Goal: Check status: Check status

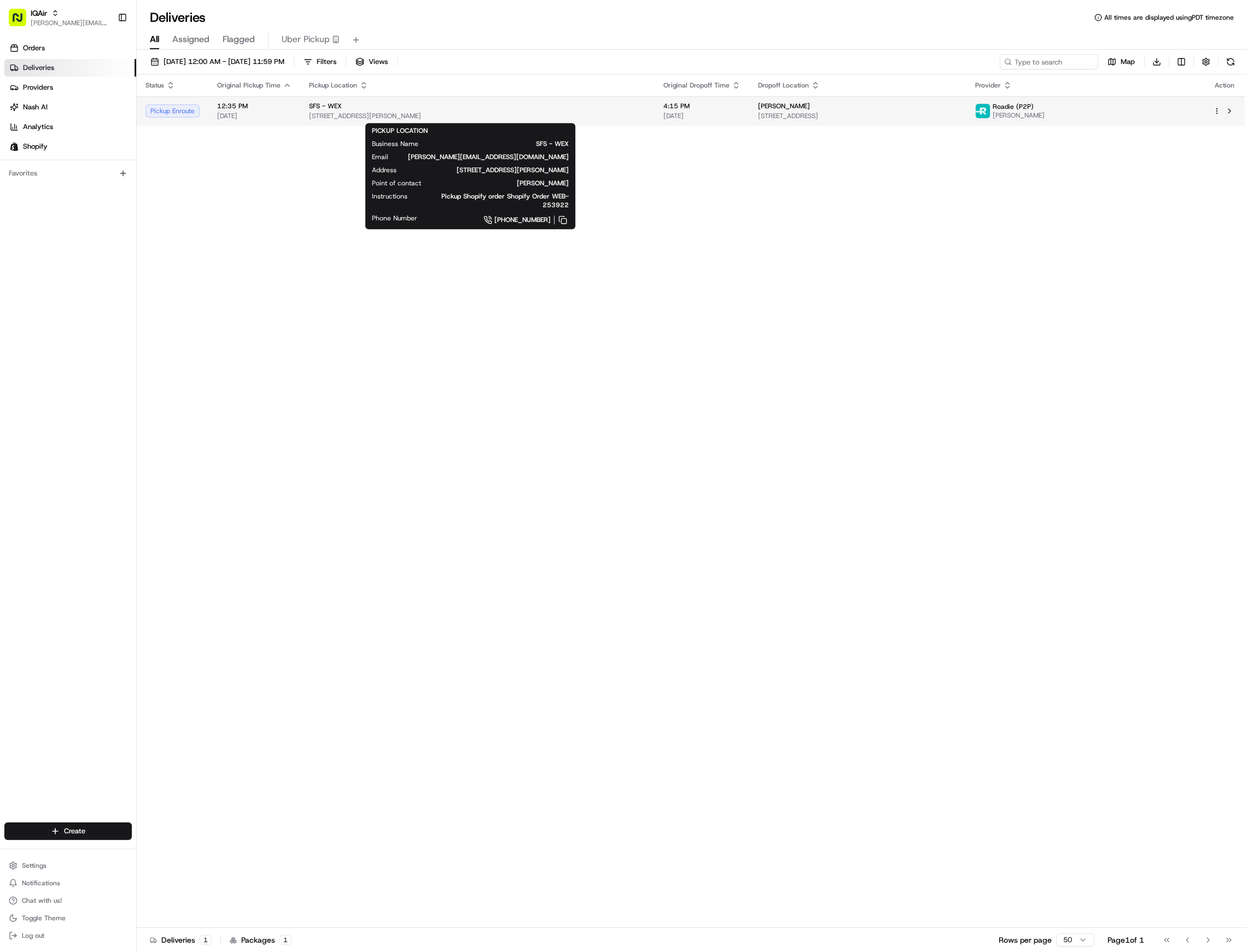
click at [512, 114] on span "[STREET_ADDRESS][PERSON_NAME]" at bounding box center [478, 116] width 337 height 9
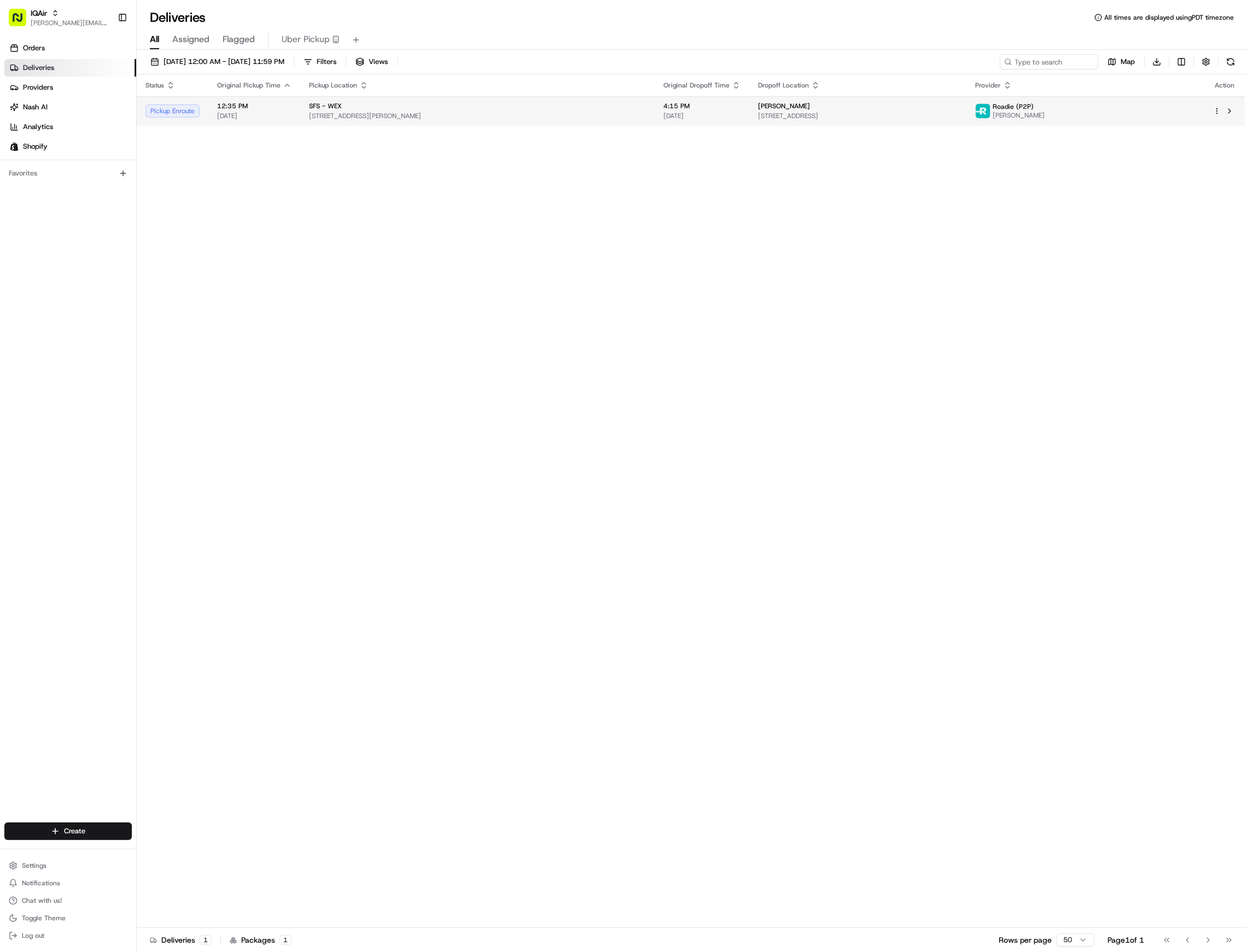
click at [426, 114] on span "[STREET_ADDRESS][PERSON_NAME]" at bounding box center [478, 116] width 337 height 9
click at [169, 114] on div "Pickup Enroute" at bounding box center [172, 111] width 54 height 13
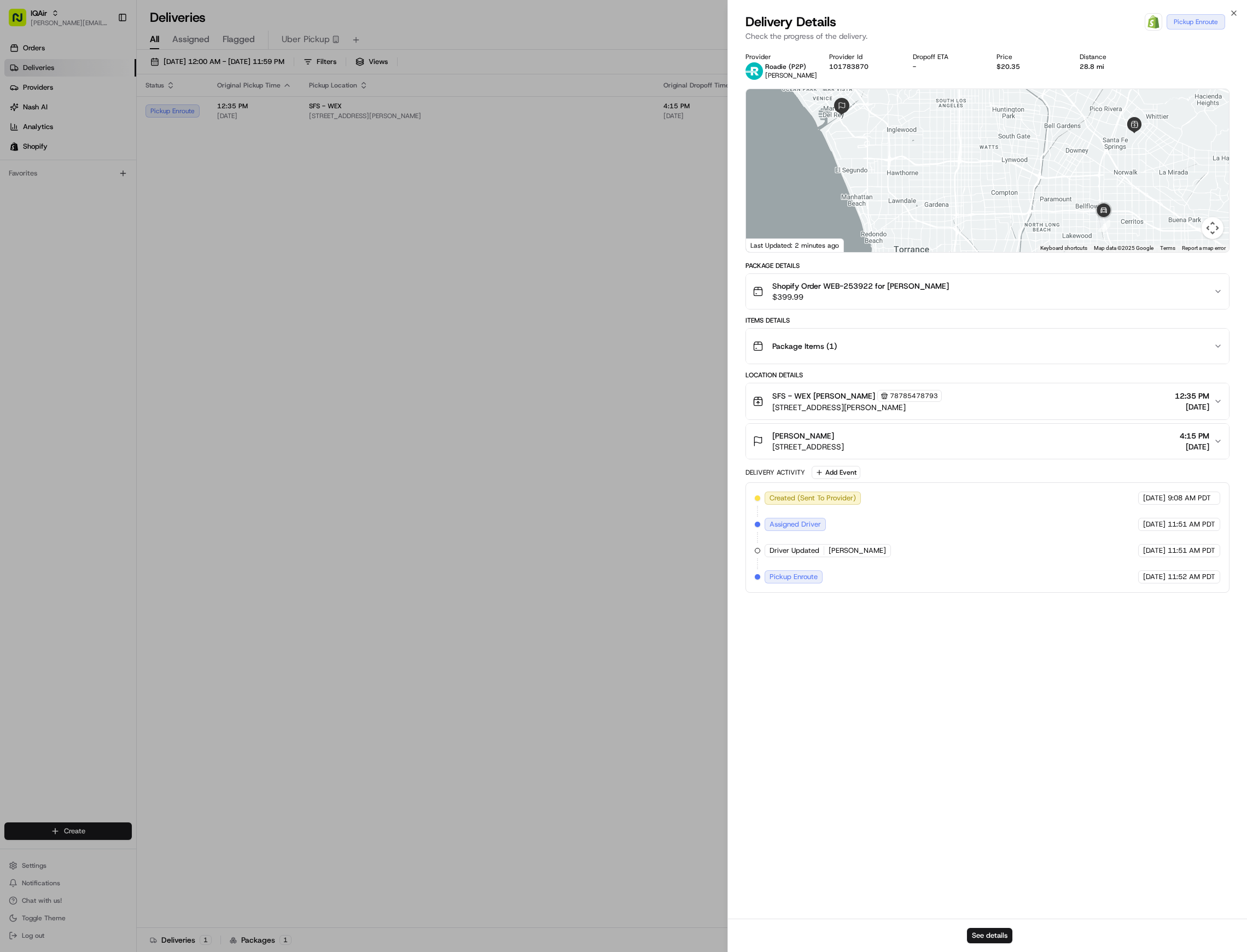
click at [1003, 163] on div at bounding box center [987, 171] width 483 height 163
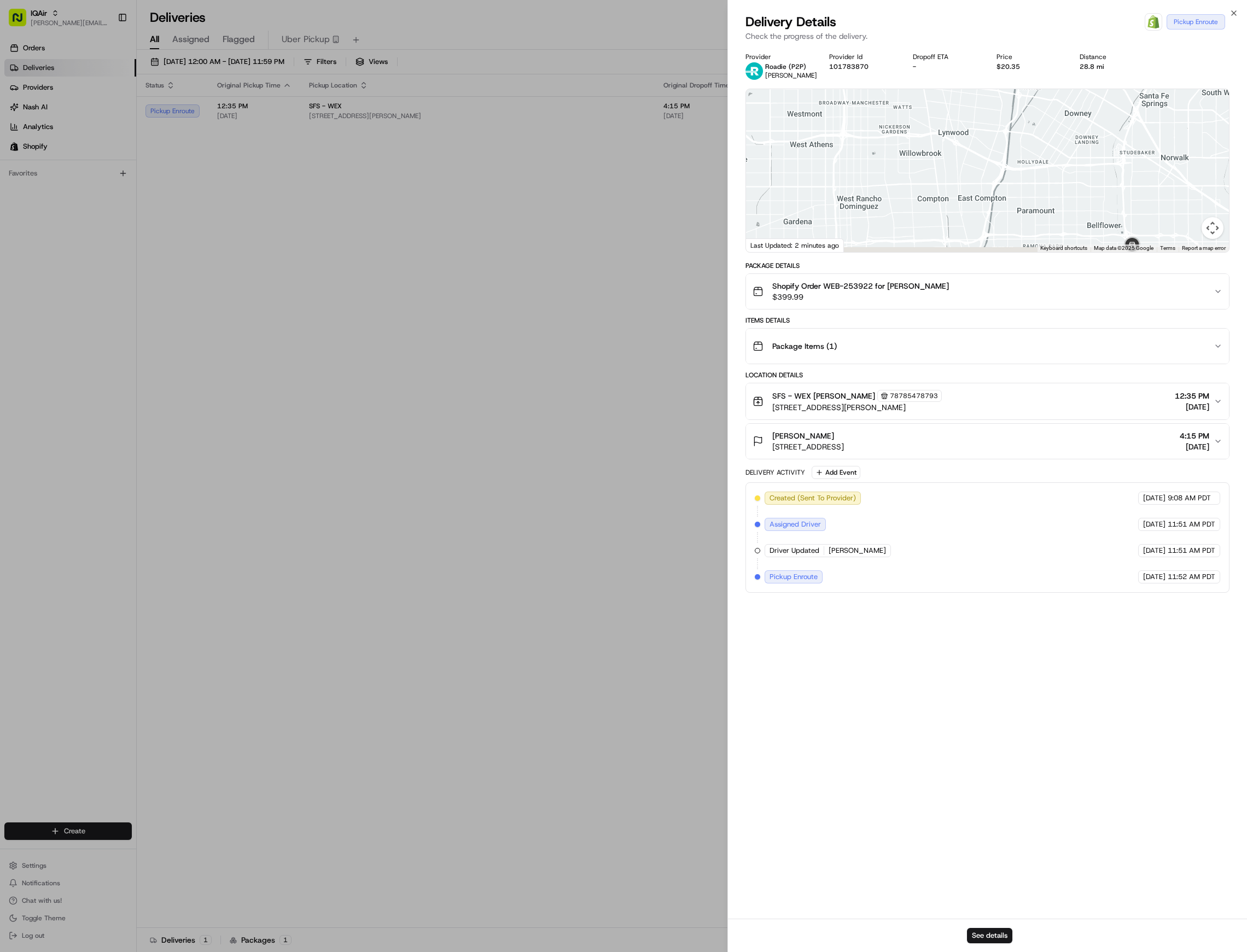
drag, startPoint x: 1068, startPoint y: 183, endPoint x: 834, endPoint y: 149, distance: 236.5
click at [834, 149] on div at bounding box center [987, 171] width 483 height 163
drag, startPoint x: 972, startPoint y: 147, endPoint x: 964, endPoint y: 125, distance: 23.4
click at [964, 126] on div at bounding box center [987, 171] width 483 height 163
